Goal: Task Accomplishment & Management: Manage account settings

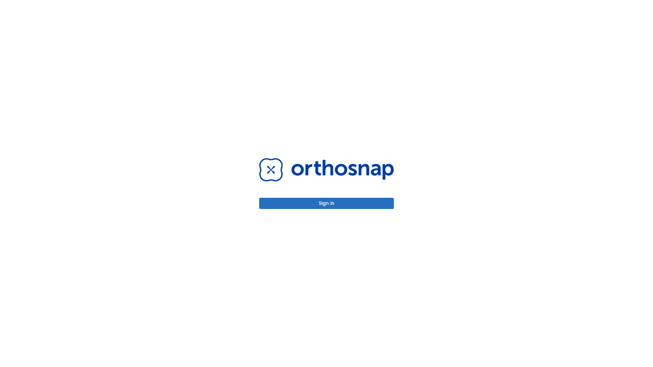
click at [326, 203] on button "Sign in" at bounding box center [326, 203] width 135 height 11
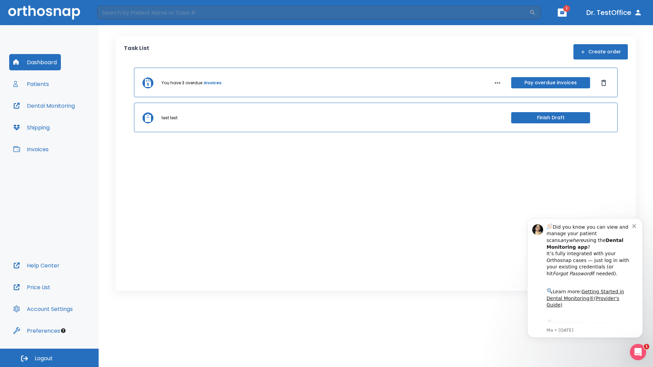
click at [49, 358] on span "Logout" at bounding box center [44, 358] width 18 height 7
